Goal: Task Accomplishment & Management: Complete application form

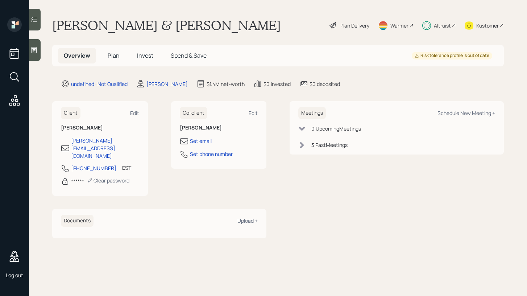
click at [115, 57] on span "Plan" at bounding box center [114, 56] width 12 height 8
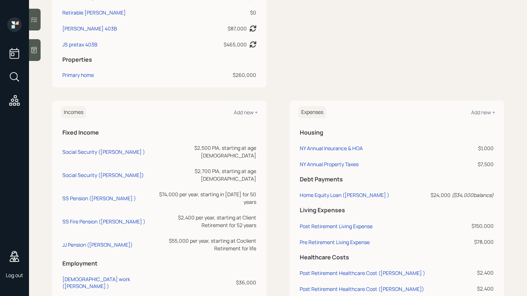
scroll to position [334, 0]
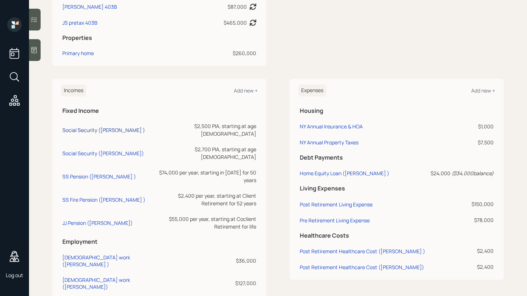
click at [93, 127] on div "Social Security ([PERSON_NAME] )" at bounding box center [103, 130] width 83 height 7
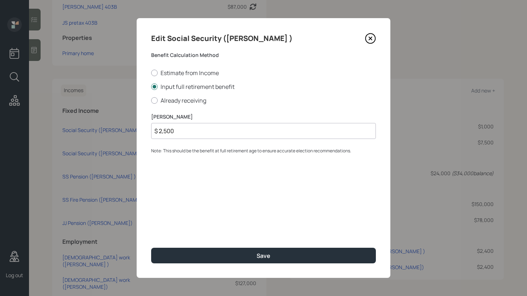
click at [371, 38] on icon at bounding box center [370, 38] width 3 height 3
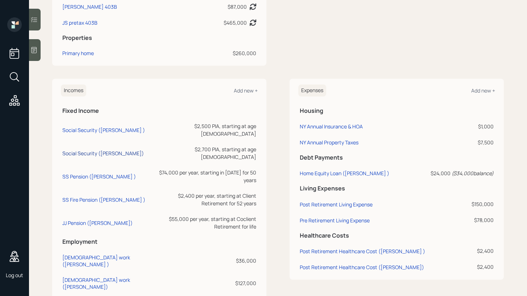
click at [105, 150] on div "Social Security ([PERSON_NAME])" at bounding box center [103, 153] width 82 height 7
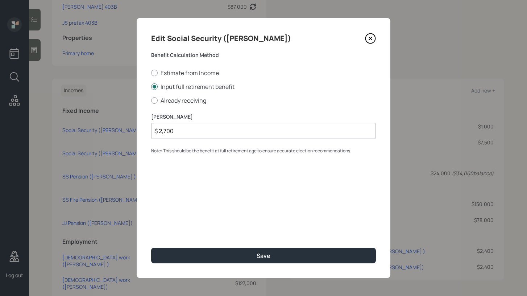
click at [372, 38] on icon at bounding box center [370, 38] width 11 height 11
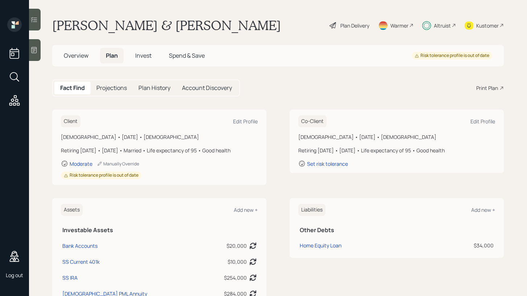
click at [347, 26] on div "Plan Delivery" at bounding box center [355, 26] width 29 height 8
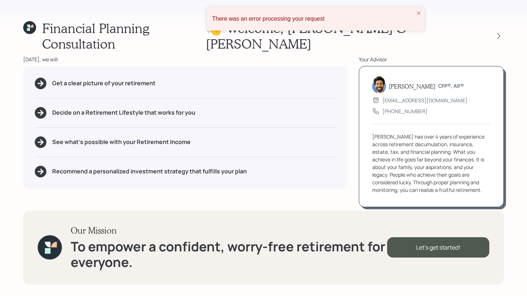
click at [416, 12] on div "There was an error processing your request" at bounding box center [316, 18] width 218 height 23
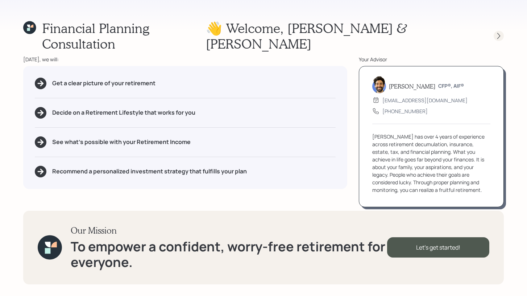
click at [500, 33] on icon at bounding box center [499, 36] width 3 height 6
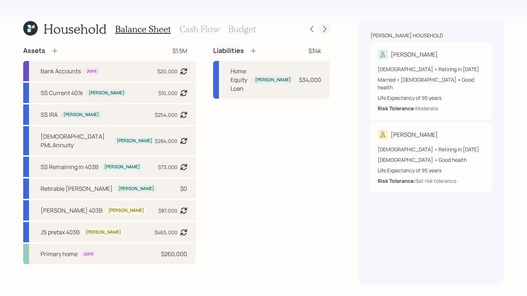
click at [322, 27] on icon at bounding box center [324, 28] width 7 height 7
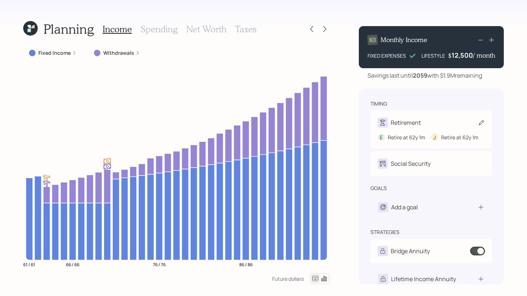
click at [416, 127] on div "Retirement" at bounding box center [399, 123] width 43 height 10
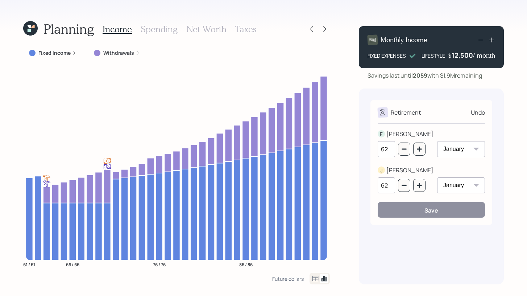
click at [478, 111] on div "Undo" at bounding box center [478, 112] width 14 height 9
